Goal: Transaction & Acquisition: Purchase product/service

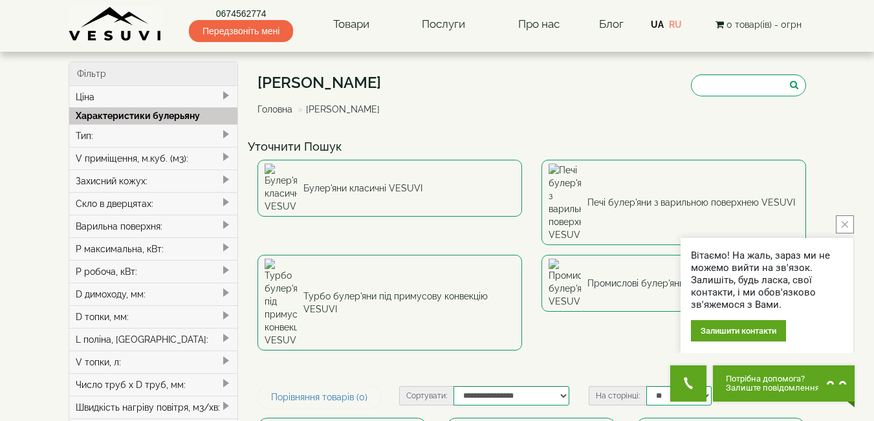
click at [225, 157] on span at bounding box center [226, 157] width 10 height 10
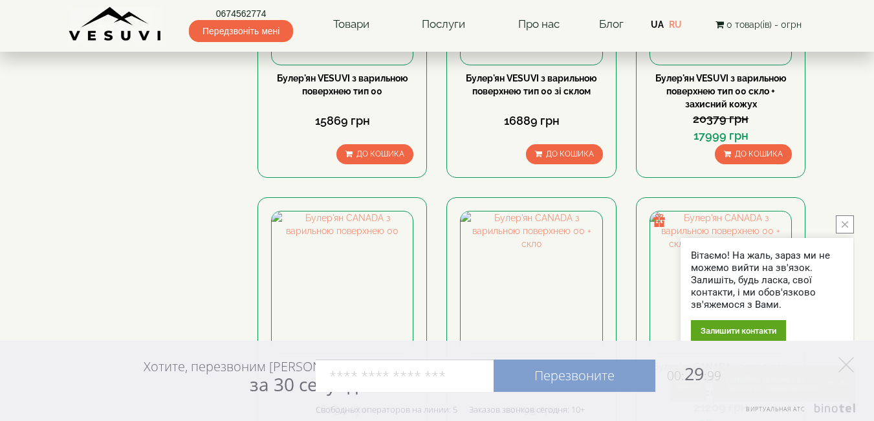
scroll to position [1079, 0]
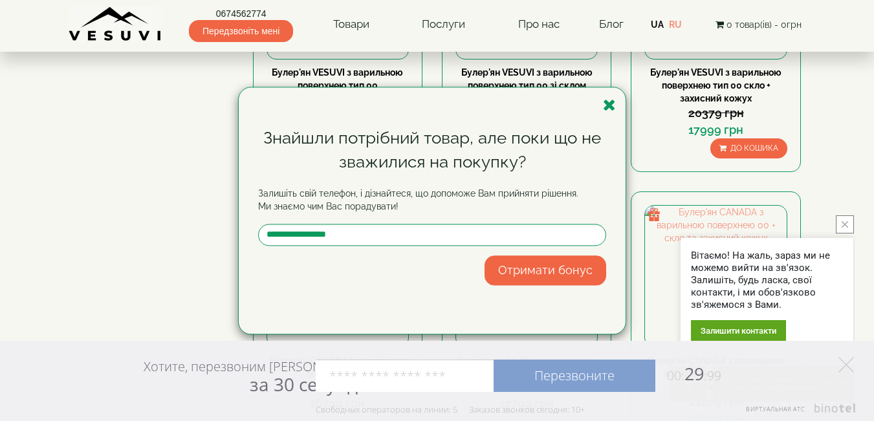
click at [332, 374] on input "tel" at bounding box center [405, 376] width 178 height 32
type input "**********"
click at [289, 233] on input "text" at bounding box center [432, 235] width 348 height 22
click at [286, 235] on input "text" at bounding box center [432, 235] width 348 height 22
click at [288, 235] on input "text" at bounding box center [432, 235] width 348 height 22
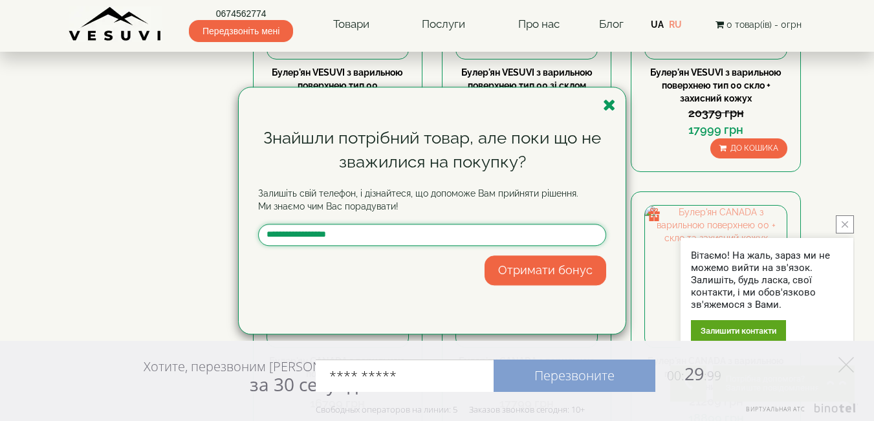
click at [288, 235] on input "text" at bounding box center [432, 235] width 348 height 22
click at [267, 233] on input "text" at bounding box center [432, 235] width 348 height 22
type input "**********"
click at [600, 375] on link "Перезвоните" at bounding box center [575, 376] width 162 height 32
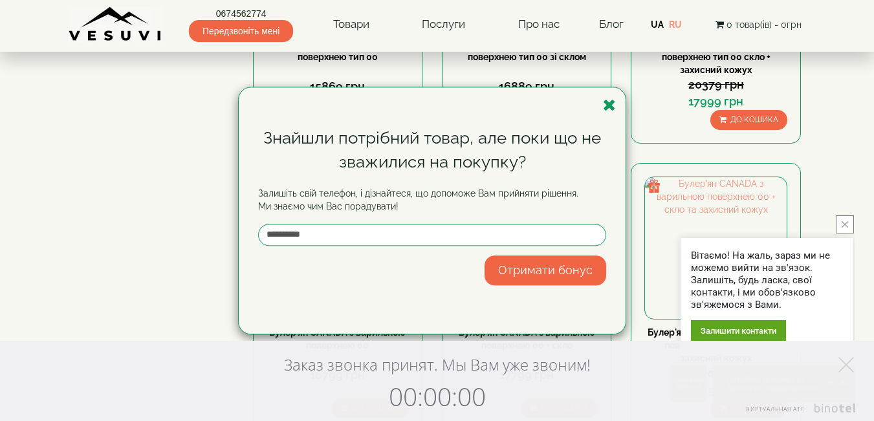
scroll to position [1090, 0]
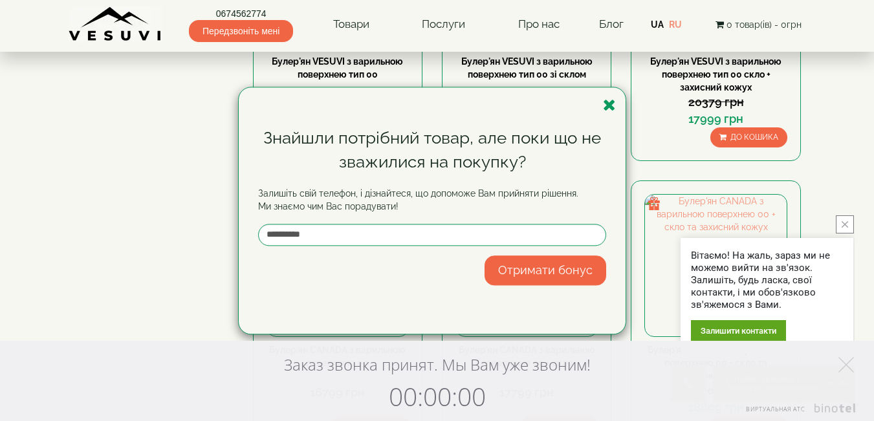
click at [543, 267] on button "Отримати бонус" at bounding box center [546, 271] width 122 height 30
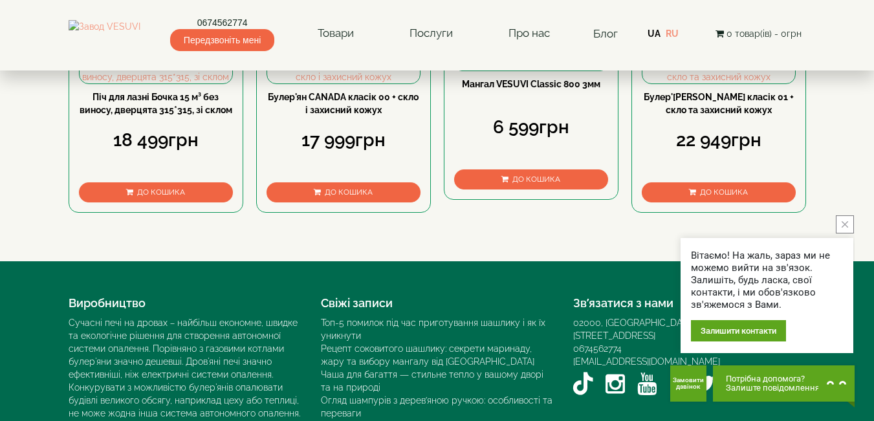
scroll to position [234, 0]
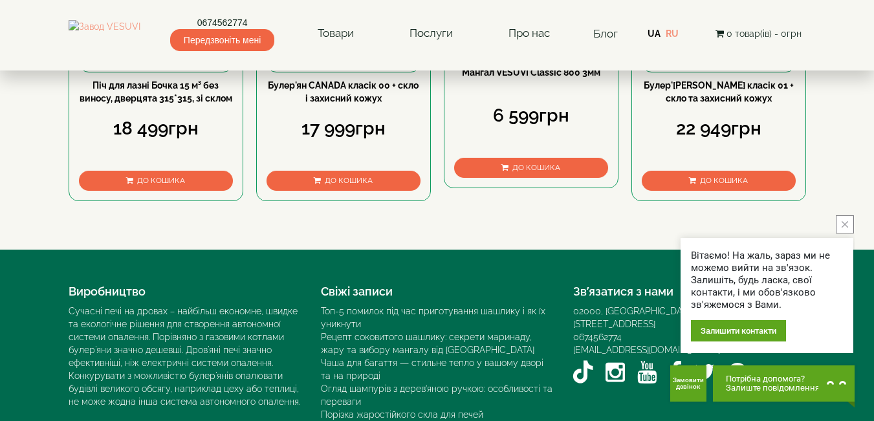
click at [844, 221] on button "close button" at bounding box center [845, 224] width 18 height 18
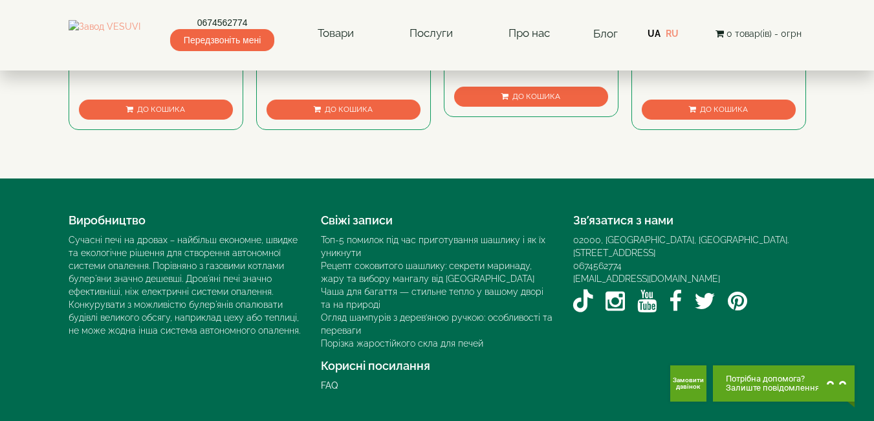
scroll to position [311, 0]
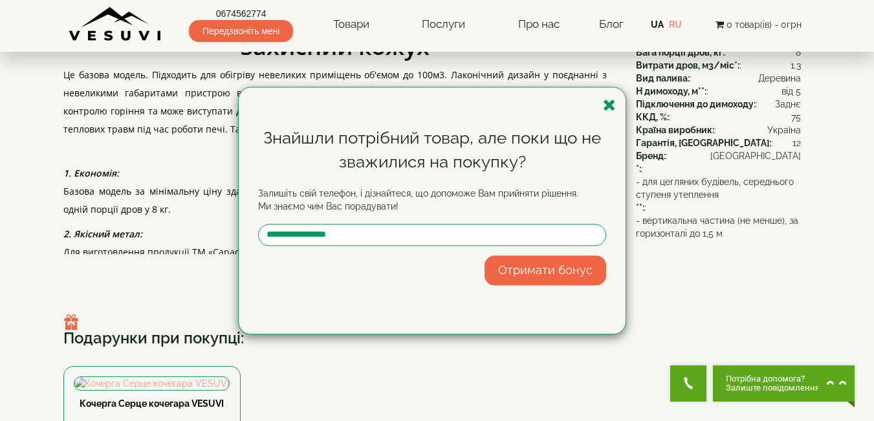
scroll to position [362, 0]
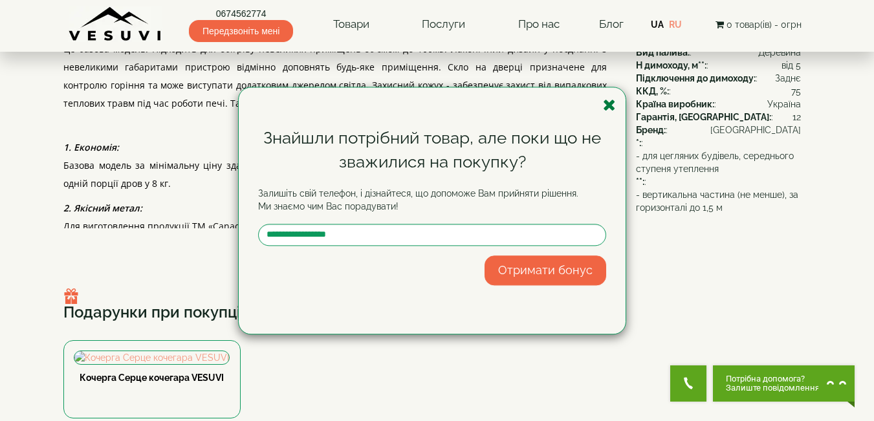
click at [610, 100] on icon "button" at bounding box center [609, 105] width 13 height 16
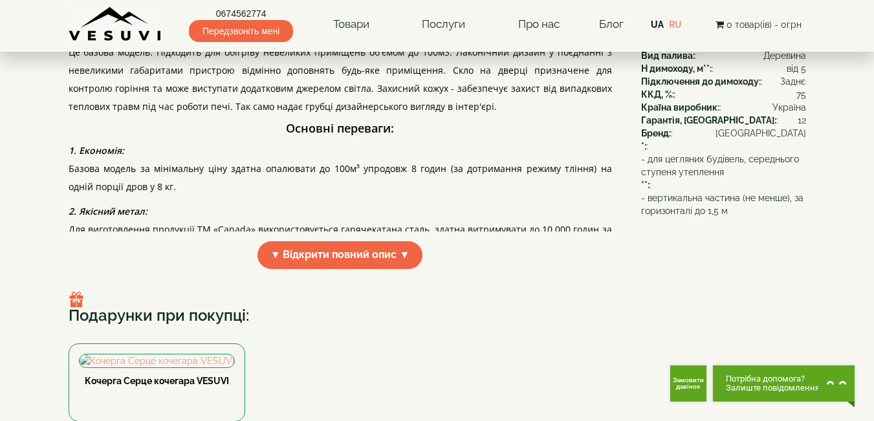
scroll to position [364, 0]
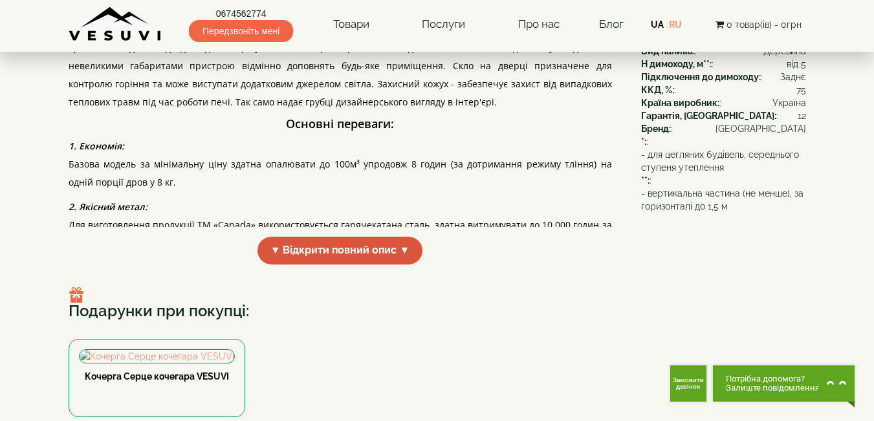
click at [381, 265] on span "▼ Відкрити повний опис ▼" at bounding box center [341, 251] width 166 height 28
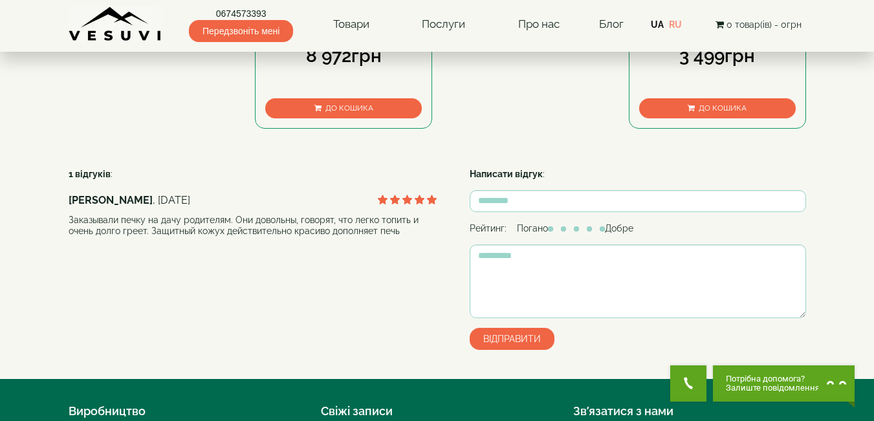
scroll to position [1671, 0]
